Goal: Task Accomplishment & Management: Manage account settings

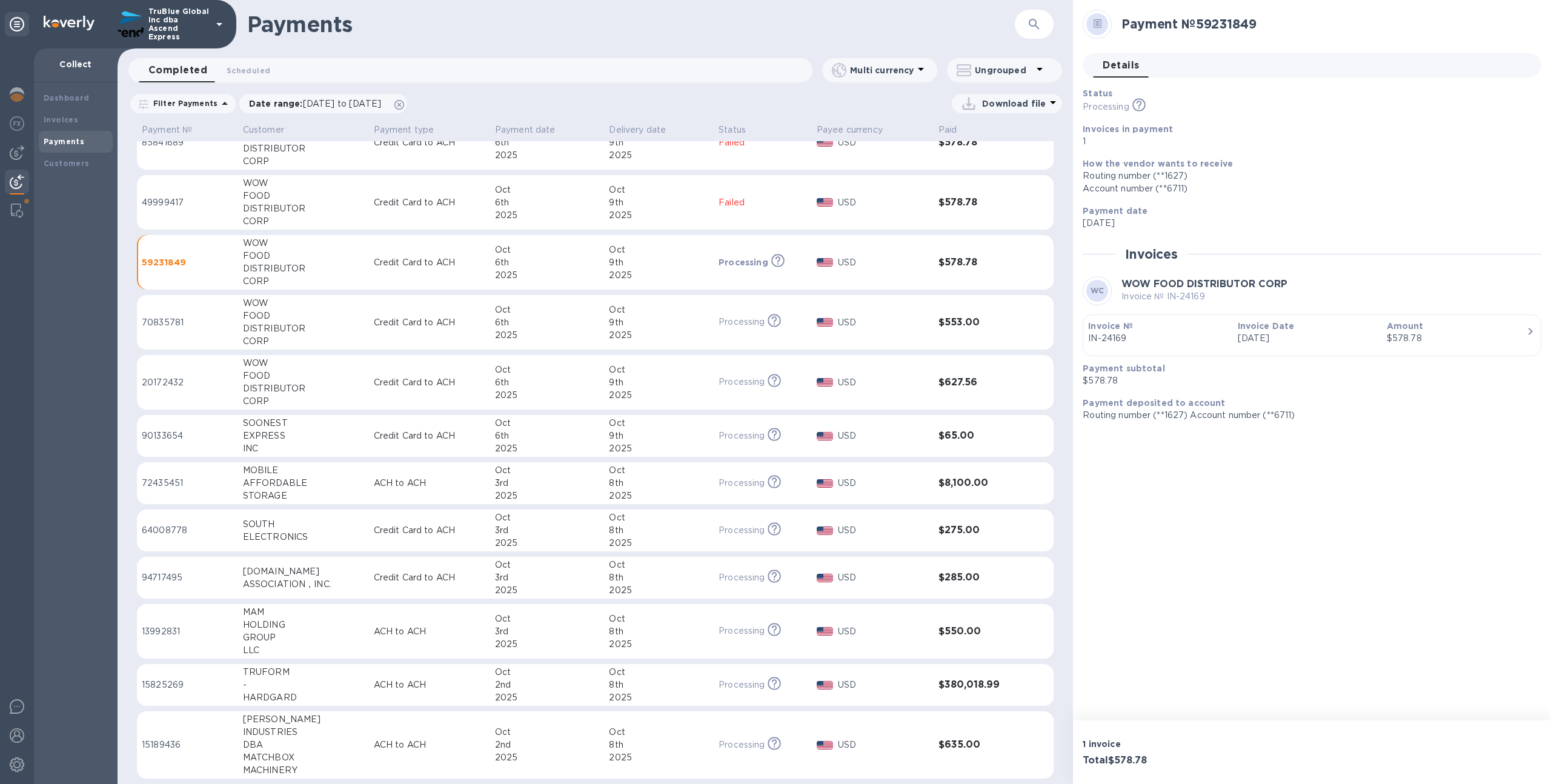
scroll to position [33, 0]
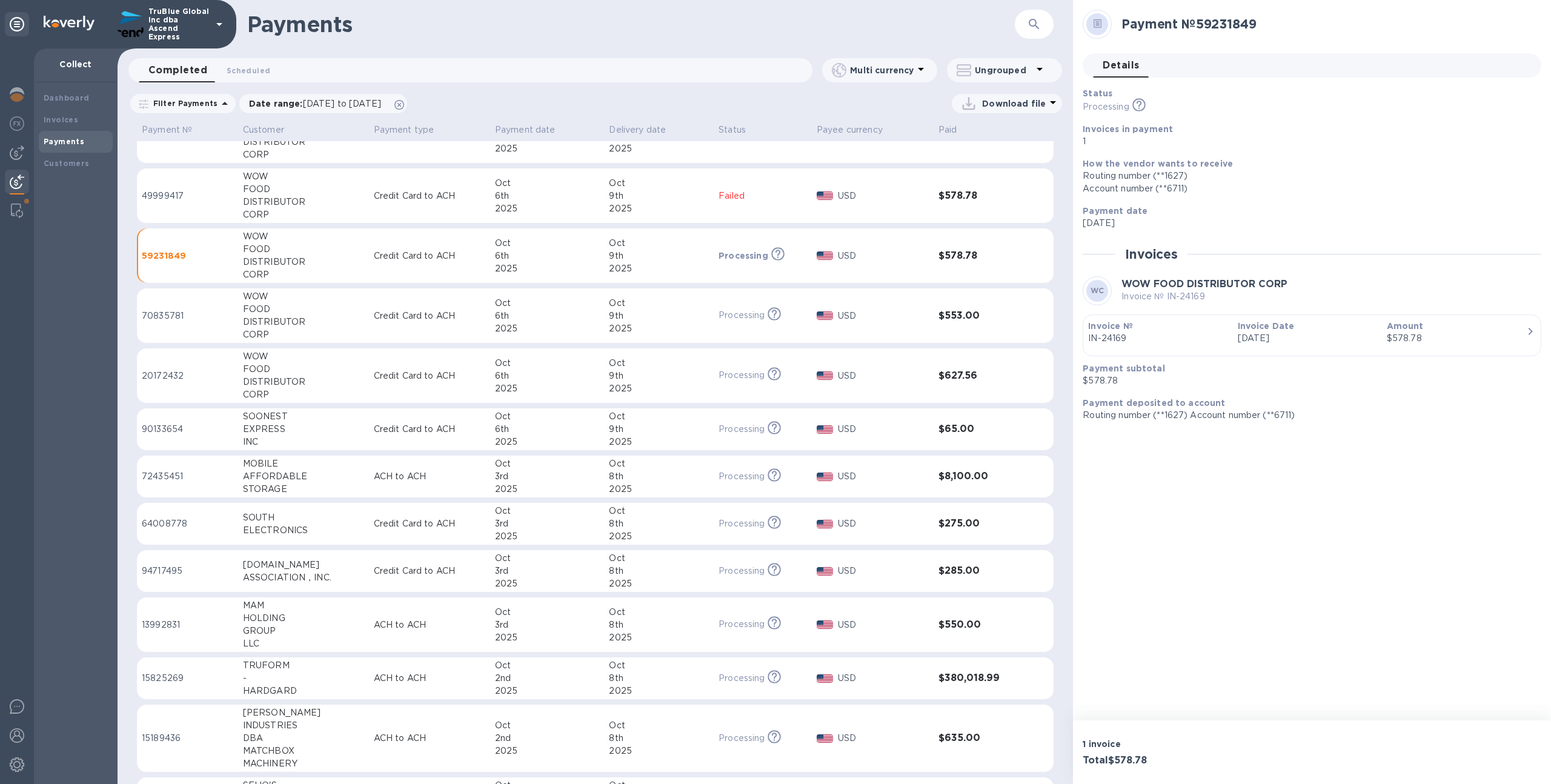
click at [170, 25] on p "TruBlue Global Inc dba Ascend Express" at bounding box center [179, 24] width 61 height 34
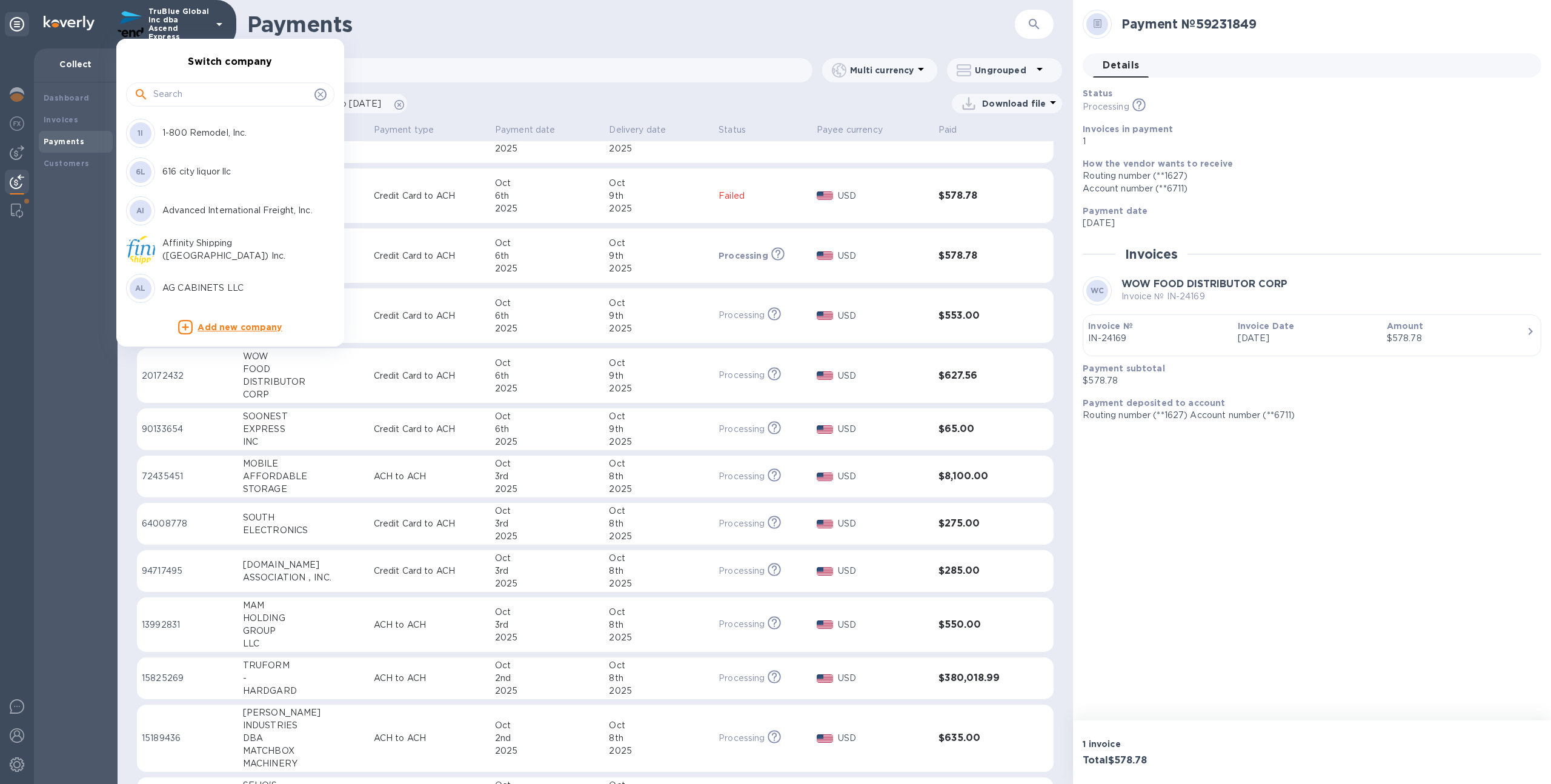
click at [193, 79] on div at bounding box center [231, 93] width 209 height 42
click at [193, 92] on input "text" at bounding box center [232, 94] width 156 height 18
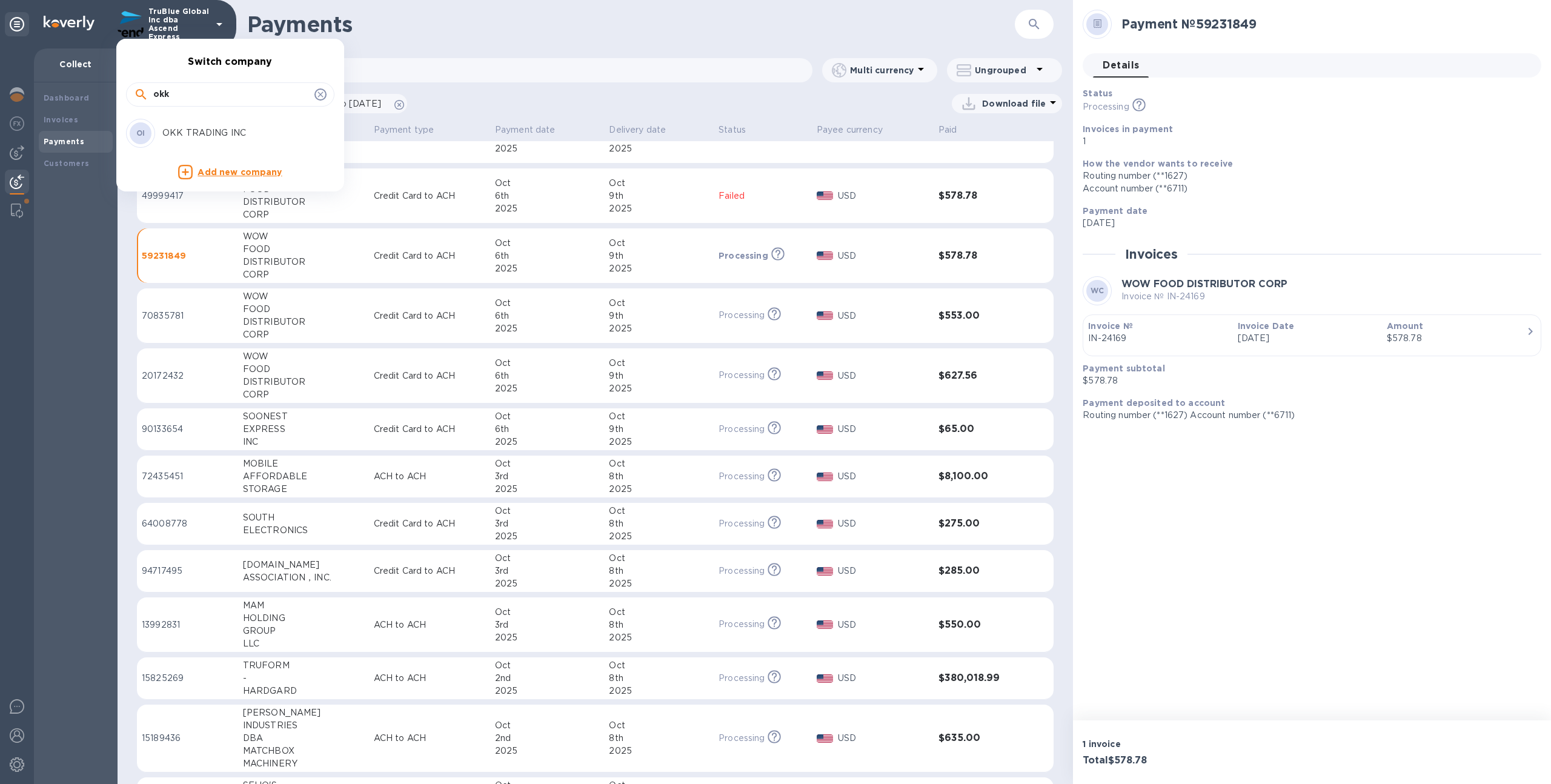
type input "okk"
click at [200, 117] on li "OI OKK TRADING INC" at bounding box center [225, 133] width 209 height 39
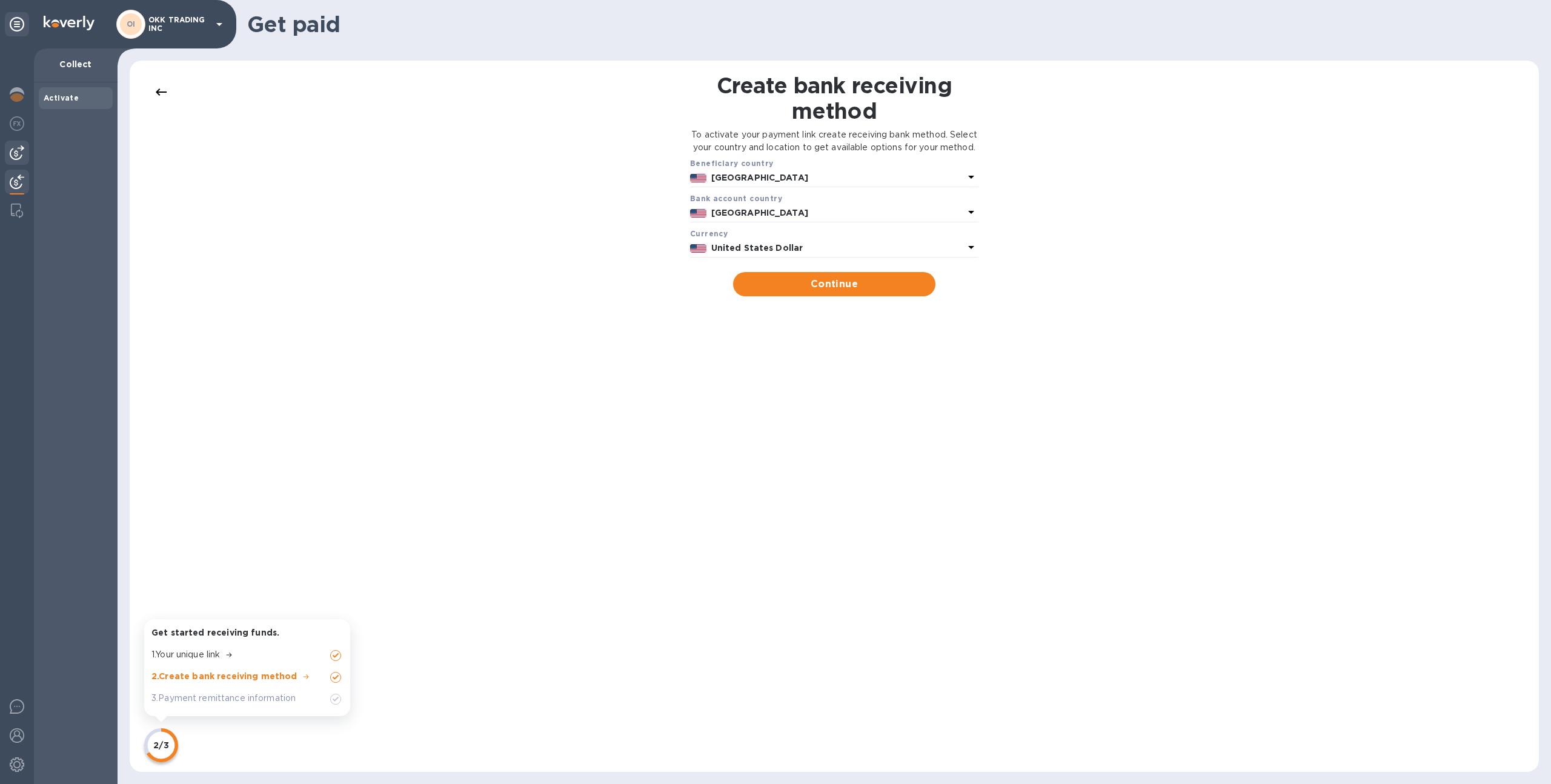
click at [13, 154] on img at bounding box center [16, 153] width 14 height 14
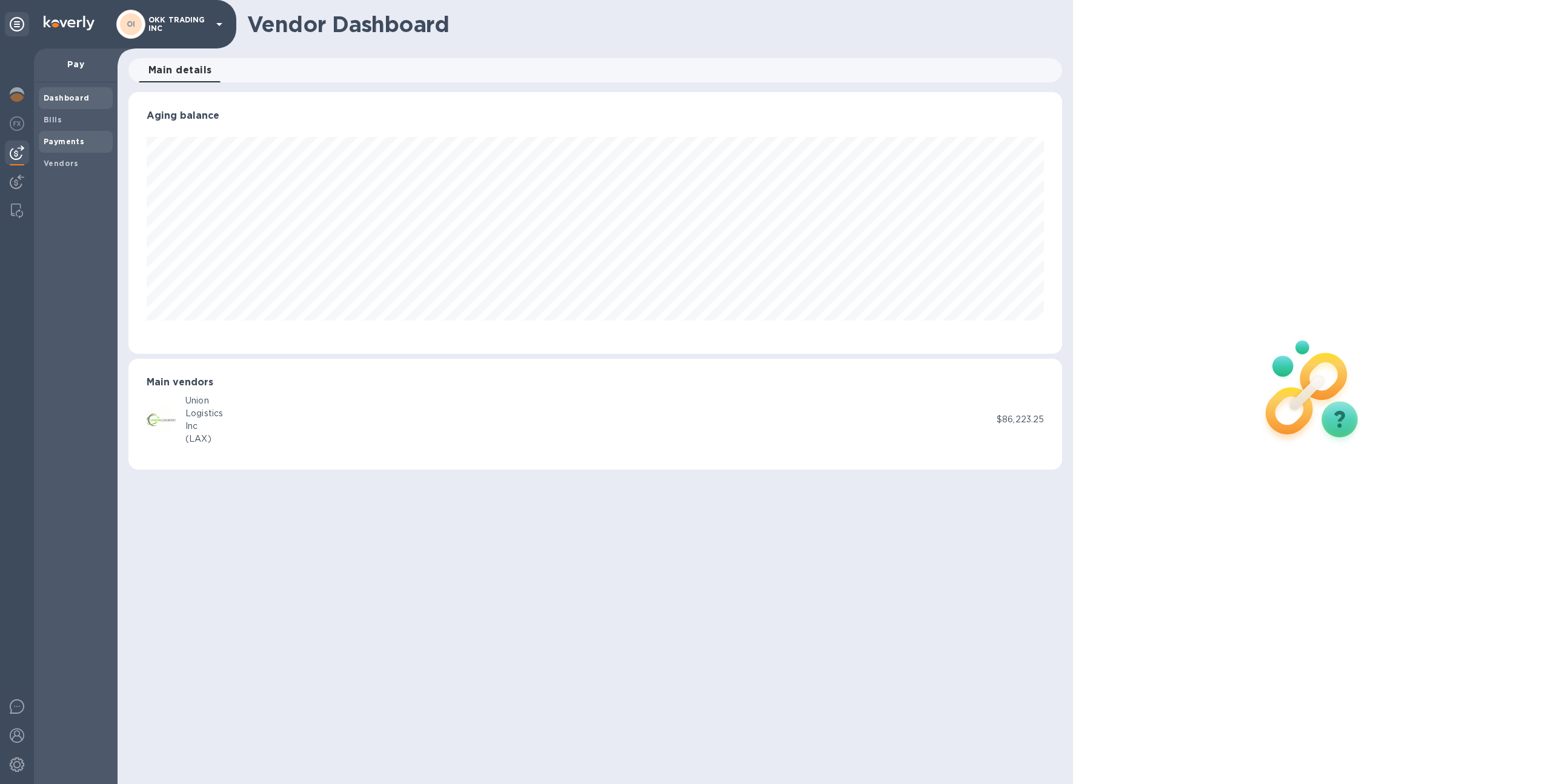
scroll to position [262, 935]
click at [94, 139] on span "Payments" at bounding box center [75, 142] width 65 height 13
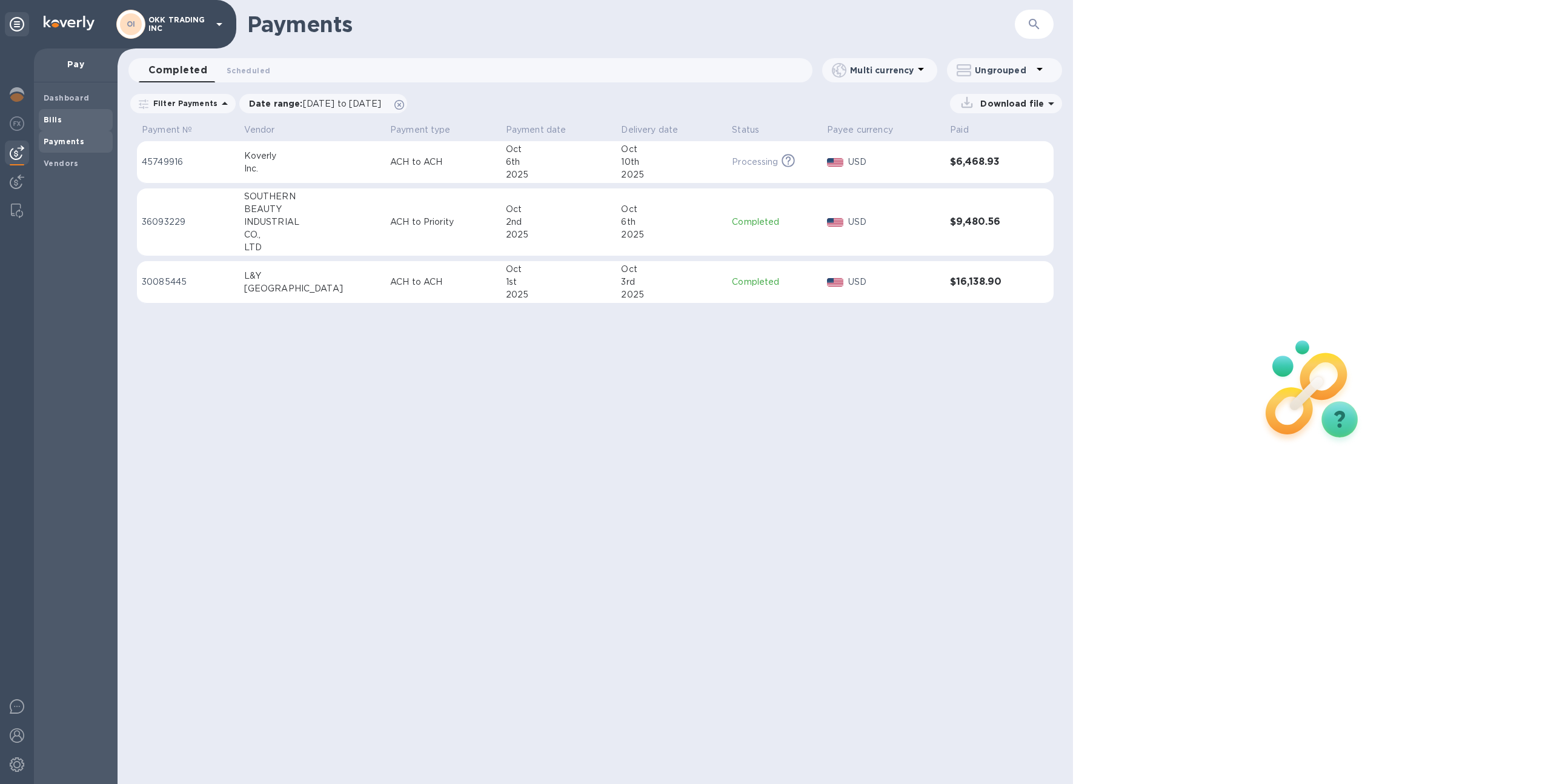
click at [75, 118] on span "Bills" at bounding box center [75, 120] width 65 height 13
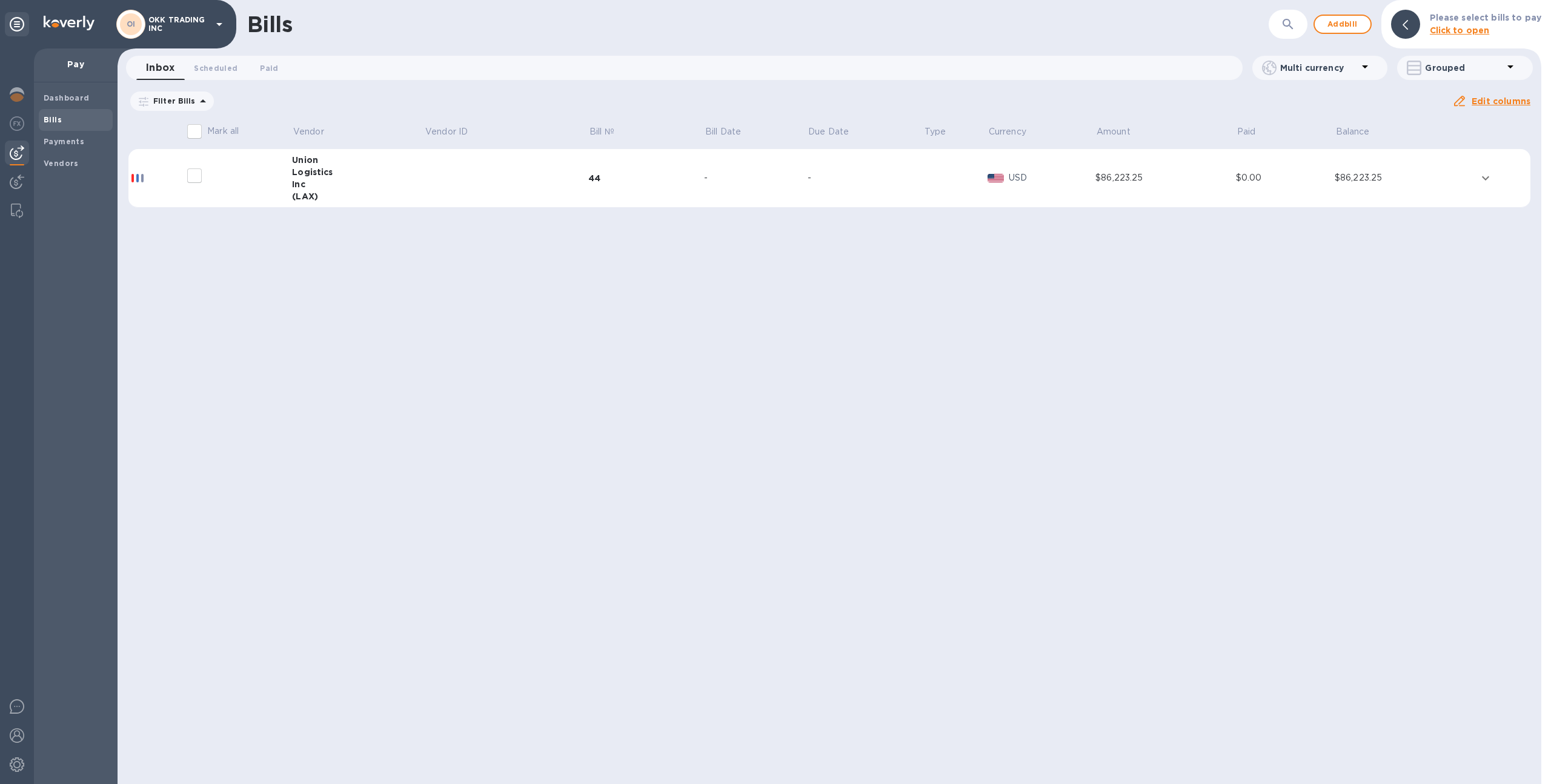
click at [0, 0] on icon at bounding box center [0, 0] width 0 height 0
click at [45, 164] on b "Vendors" at bounding box center [61, 162] width 35 height 9
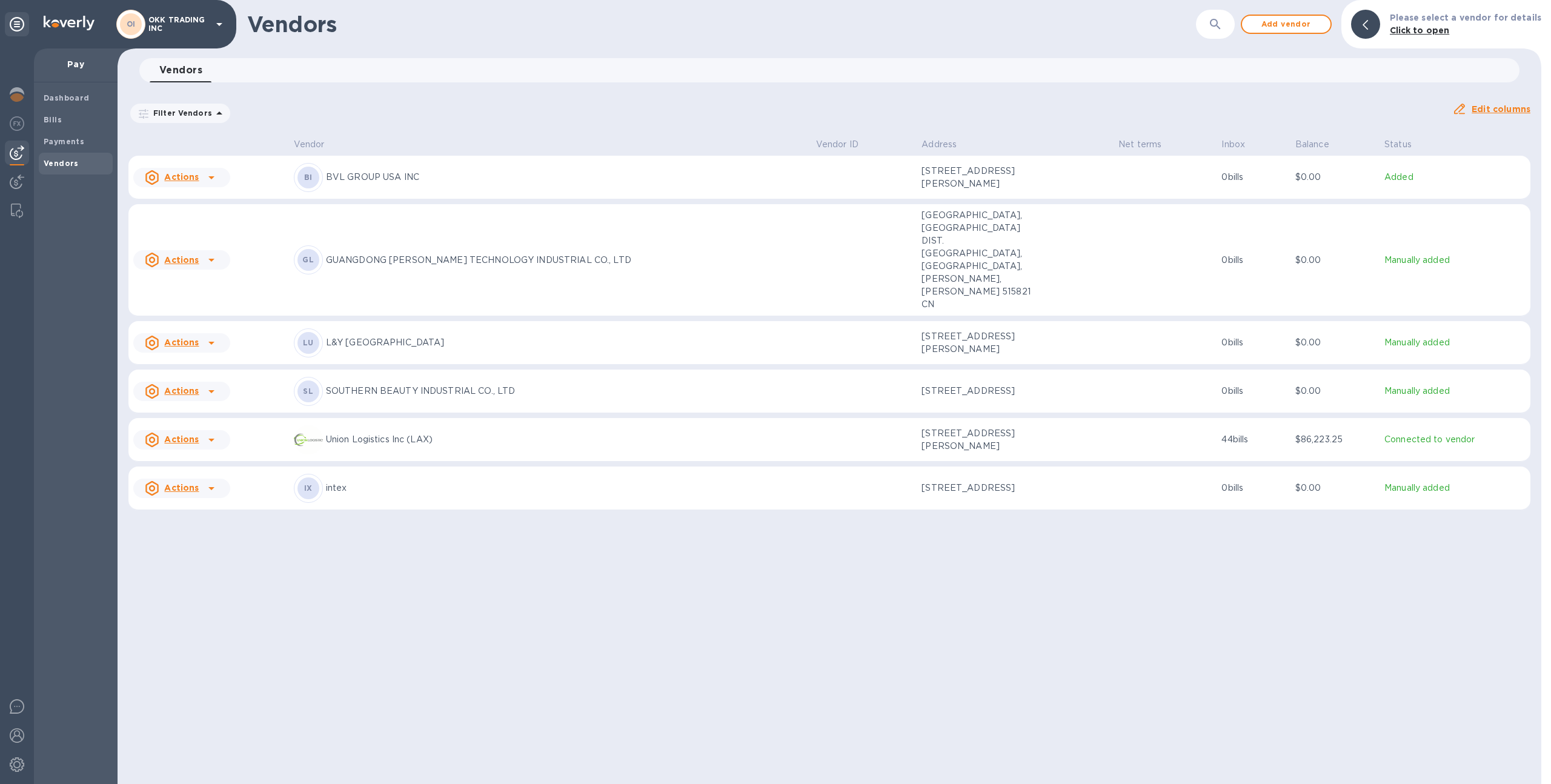
click at [666, 178] on p "BVL GROUP USA INC" at bounding box center [567, 177] width 481 height 13
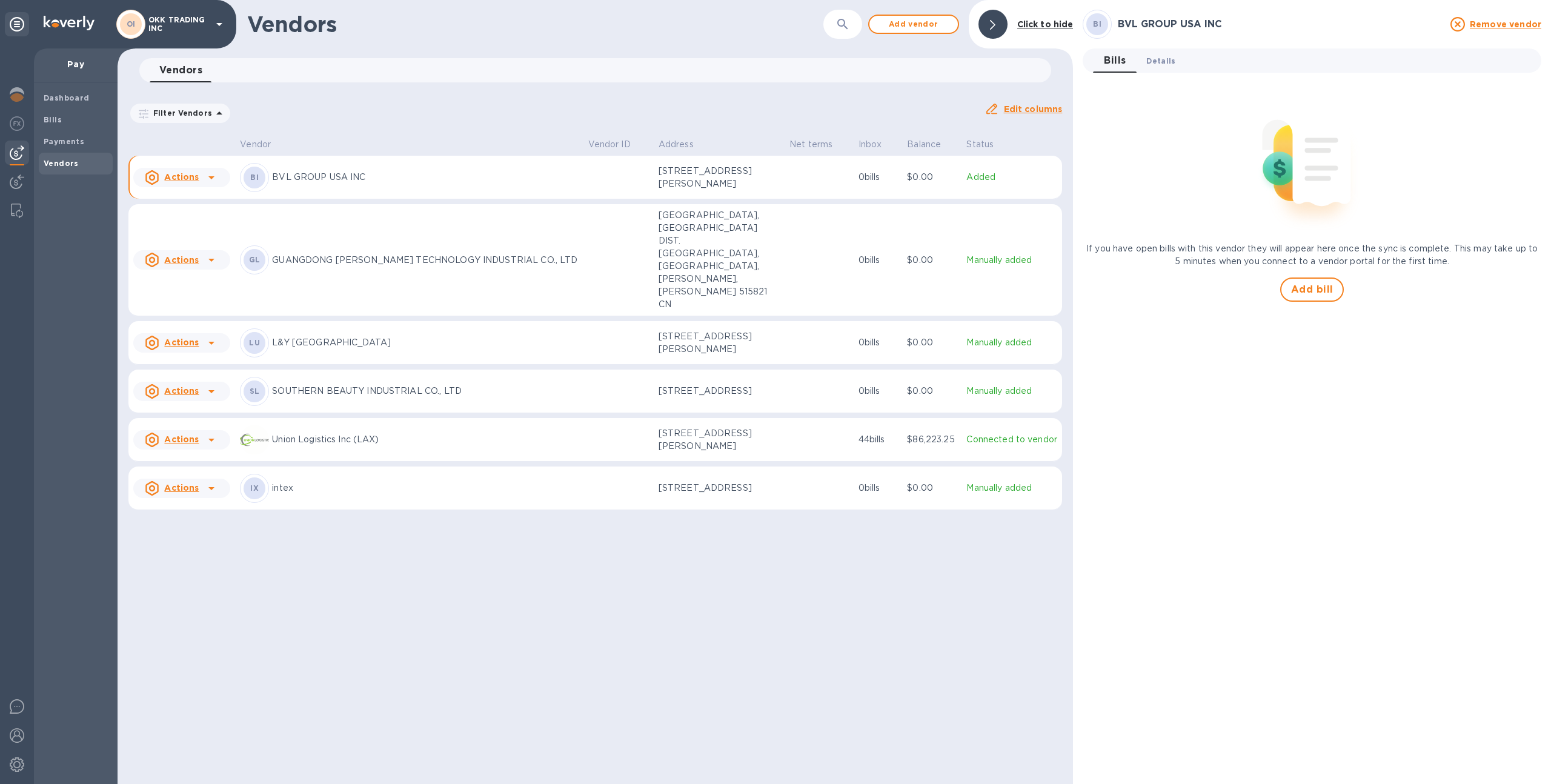
click at [1175, 55] on button "Details 0" at bounding box center [1161, 60] width 48 height 24
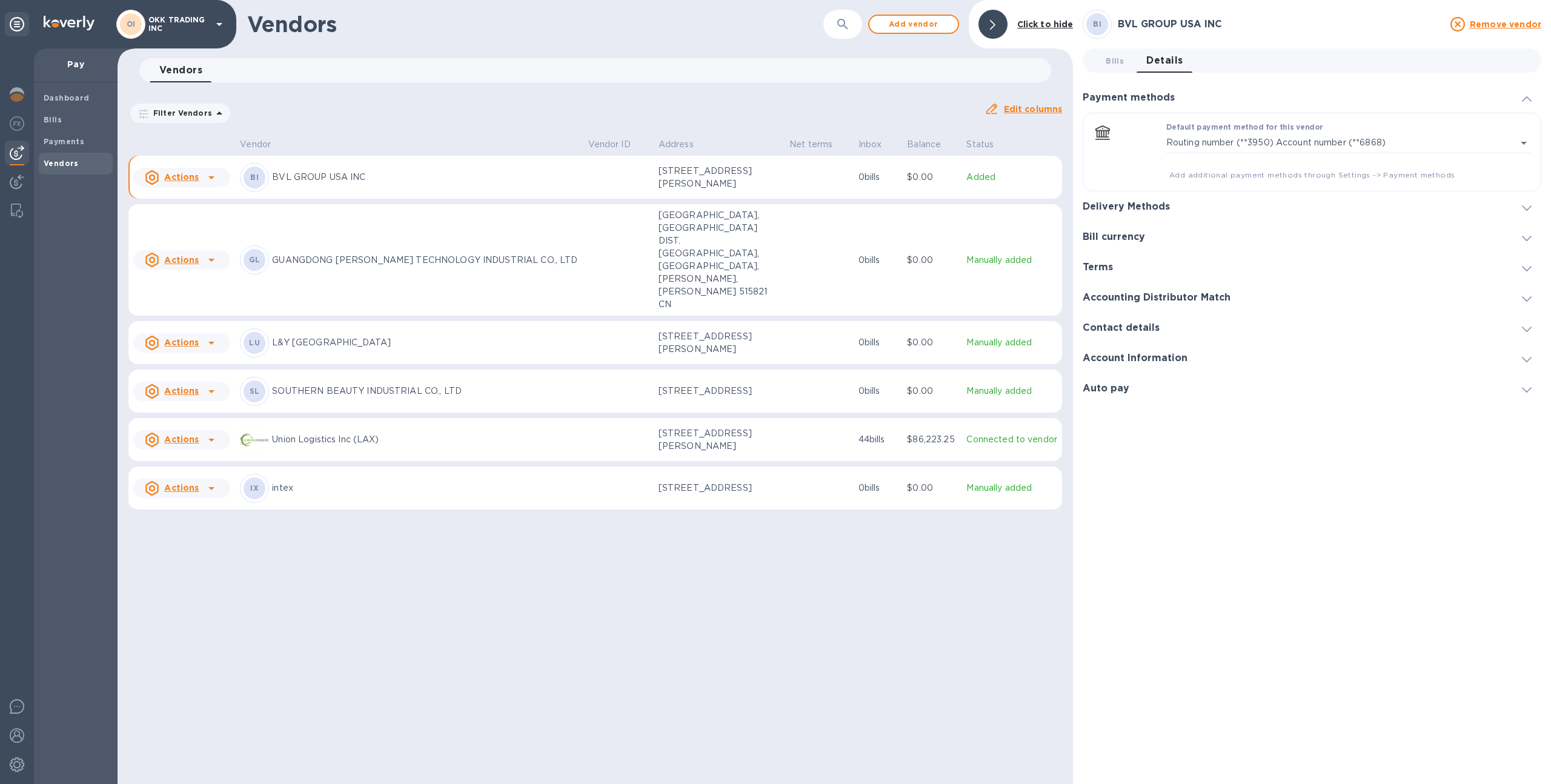
click at [1220, 209] on div "Delivery Methods" at bounding box center [1311, 206] width 459 height 30
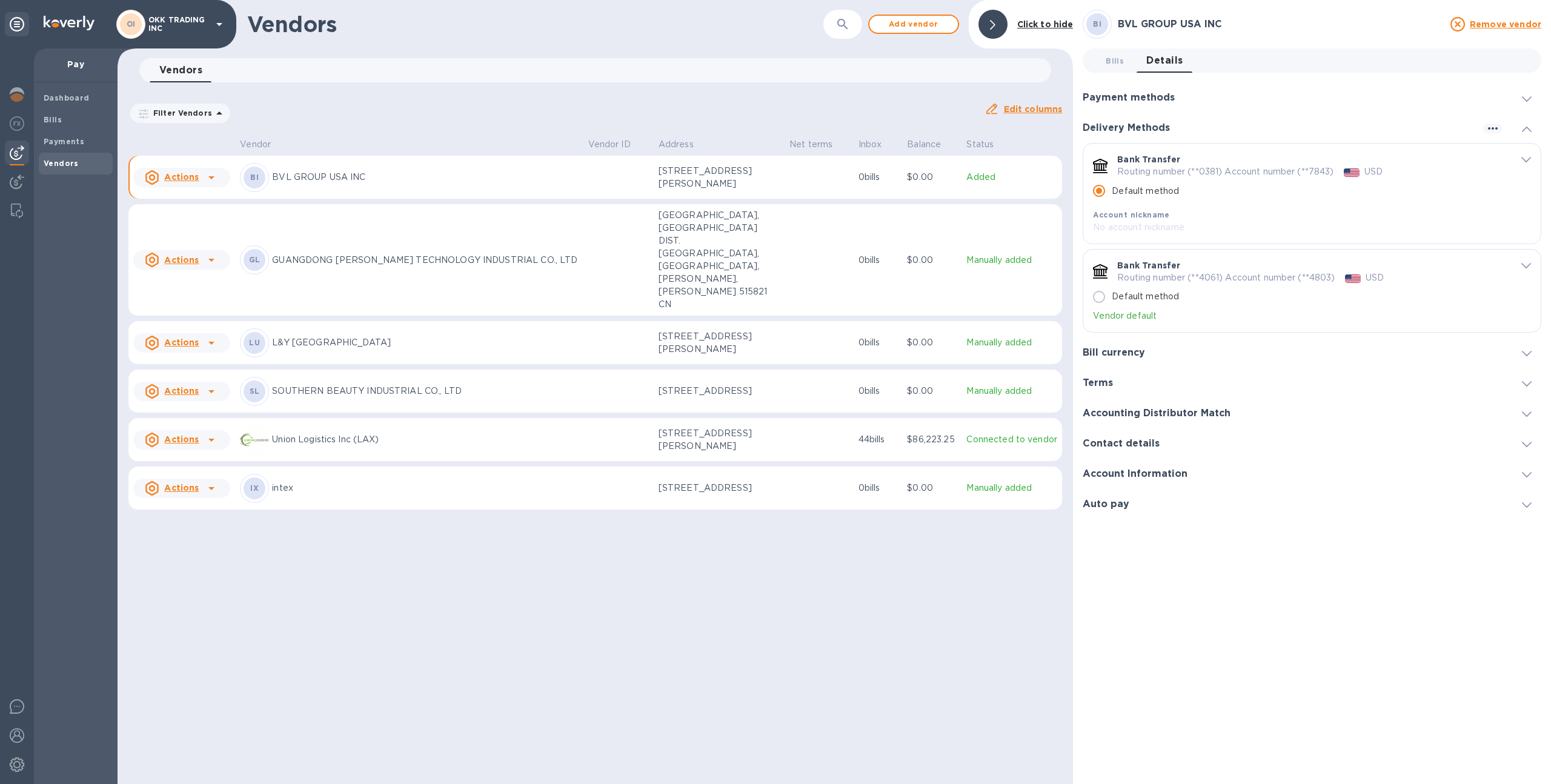
click at [1102, 294] on input "Default method" at bounding box center [1099, 296] width 25 height 25
radio input "false"
radio input "true"
click at [71, 122] on span "Bills" at bounding box center [75, 120] width 65 height 13
